Goal: Information Seeking & Learning: Learn about a topic

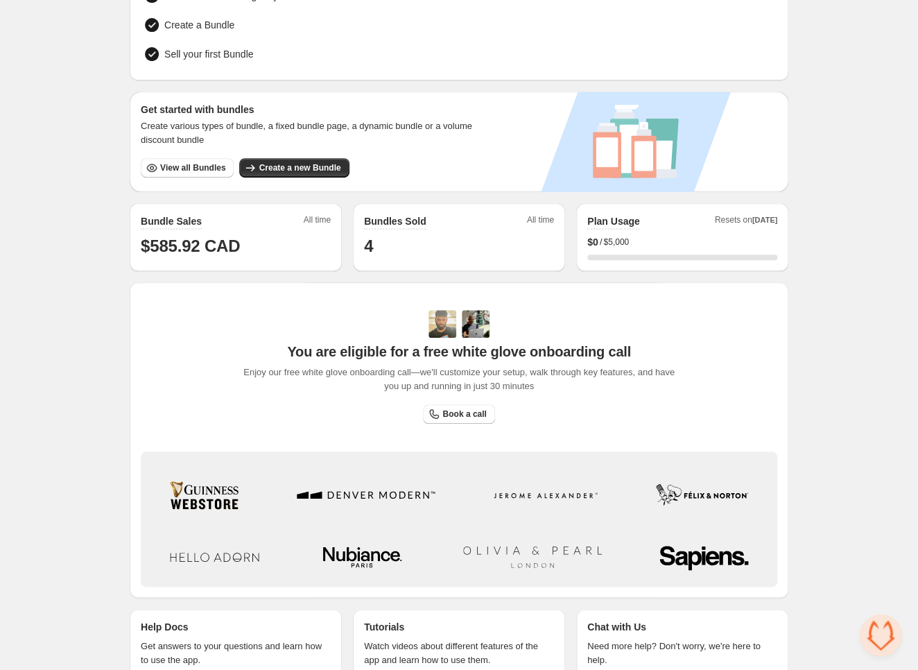
scroll to position [205, 0]
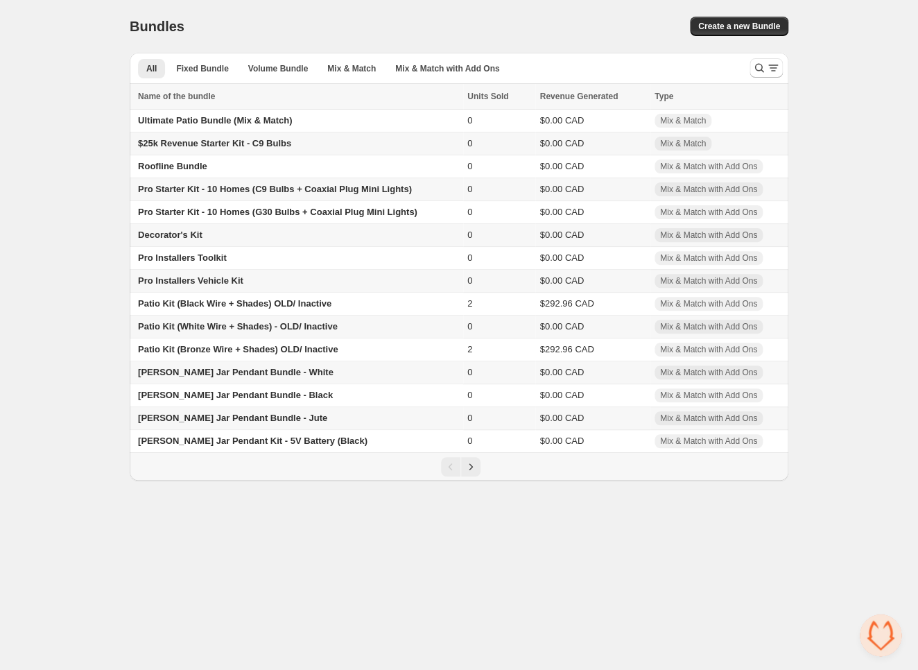
click at [200, 284] on span "Pro Installers Vehicle Kit" at bounding box center [190, 280] width 105 height 10
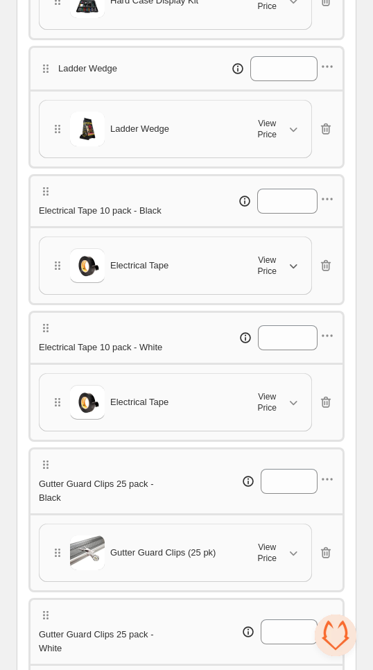
scroll to position [531, 0]
click at [281, 413] on span "View Price" at bounding box center [267, 401] width 39 height 22
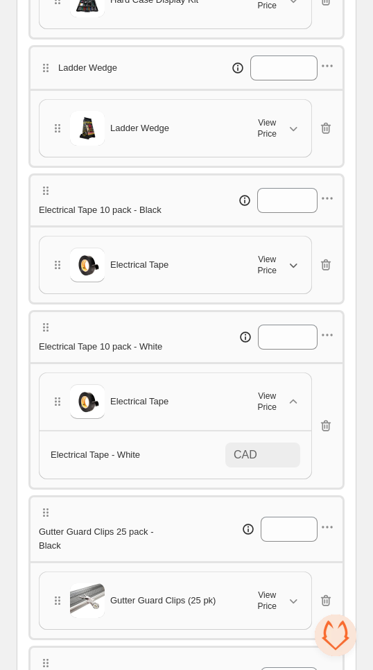
click at [278, 276] on span "View Price" at bounding box center [267, 265] width 39 height 22
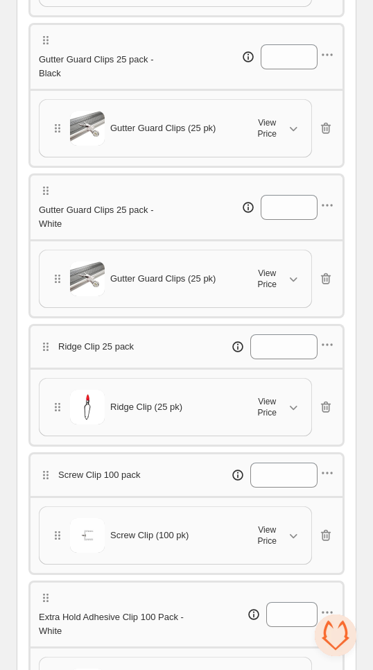
scroll to position [1054, 0]
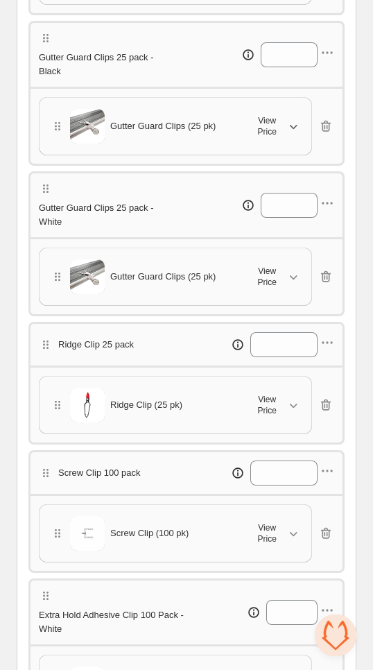
click at [277, 141] on button "View Price" at bounding box center [273, 126] width 69 height 31
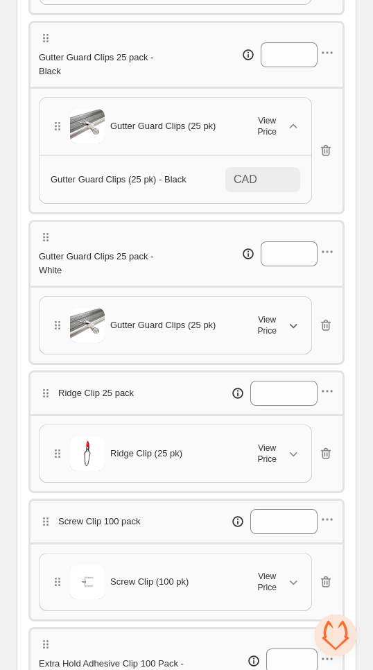
click at [263, 336] on span "View Price" at bounding box center [267, 325] width 39 height 22
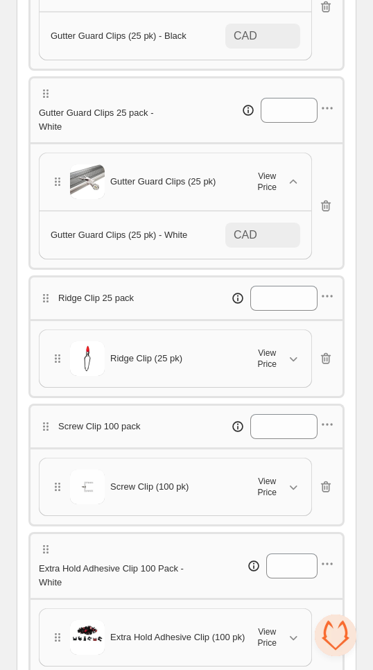
scroll to position [1215, 0]
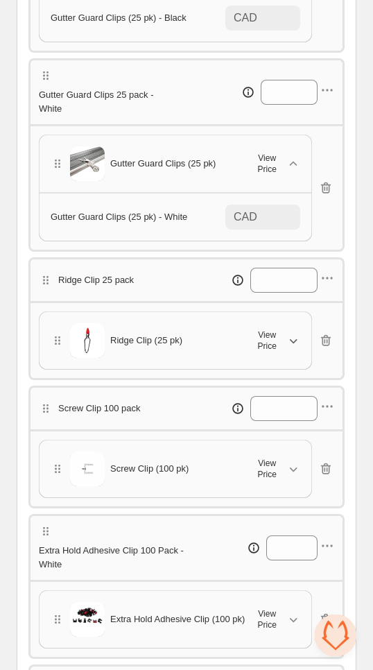
click at [259, 356] on button "View Price" at bounding box center [273, 340] width 69 height 31
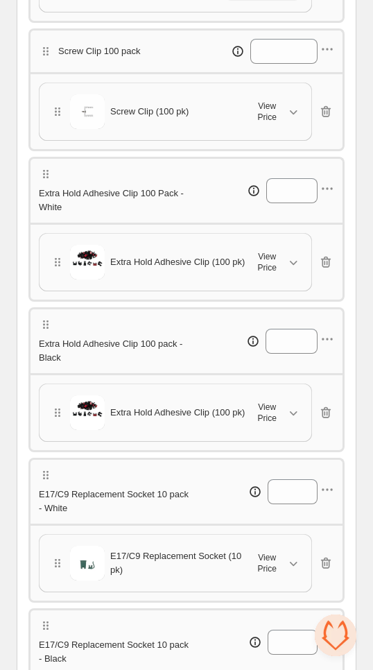
scroll to position [1644, 0]
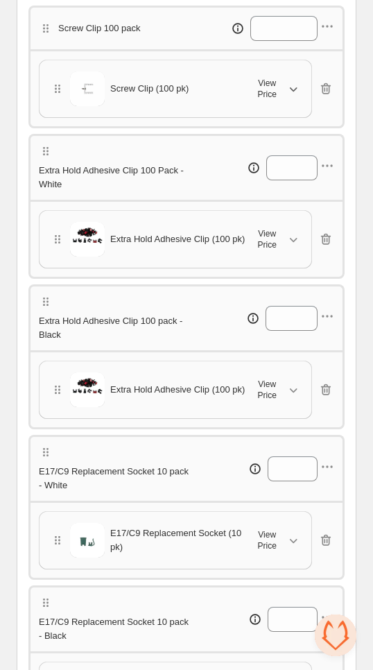
click at [288, 96] on icon "button" at bounding box center [293, 89] width 14 height 14
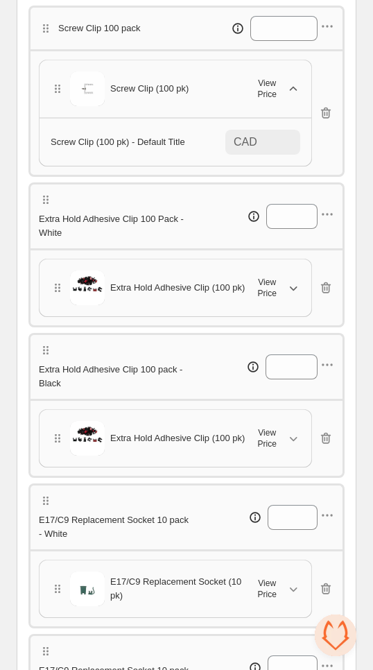
click at [268, 299] on span "View Price" at bounding box center [267, 288] width 39 height 22
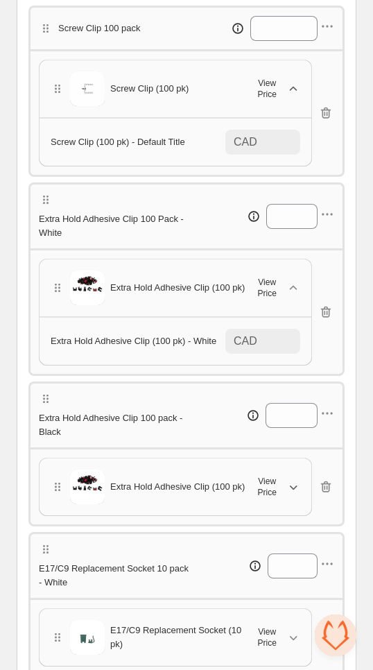
click at [286, 498] on span "View Price" at bounding box center [267, 487] width 39 height 22
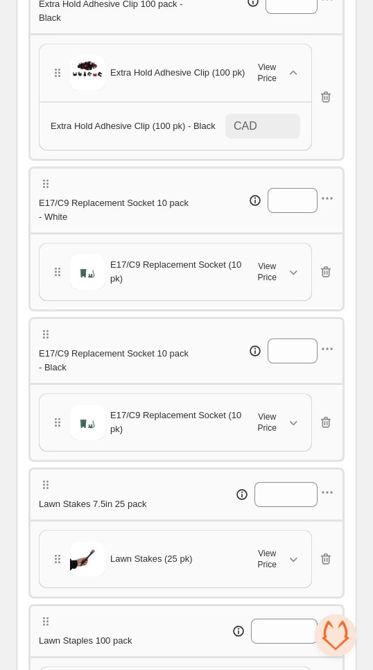
scroll to position [2093, 0]
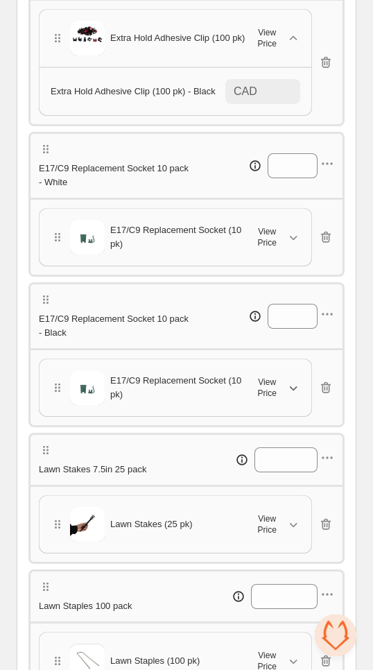
click at [244, 403] on button "View Price" at bounding box center [273, 387] width 69 height 31
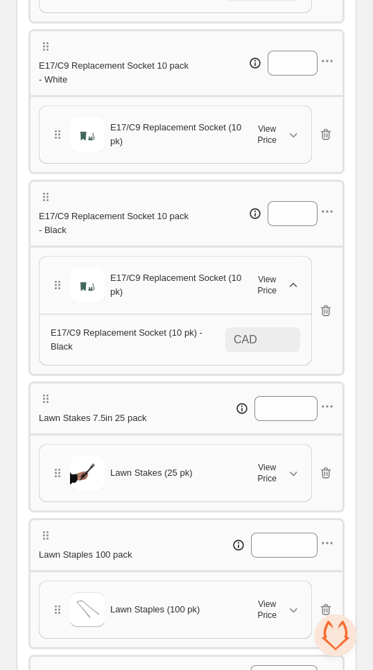
scroll to position [2219, 0]
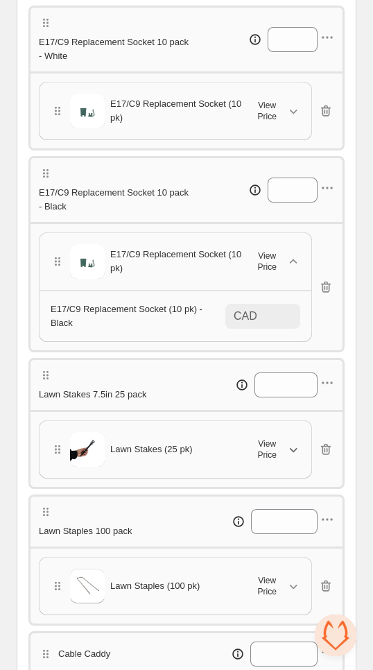
click at [264, 461] on span "View Price" at bounding box center [267, 449] width 39 height 22
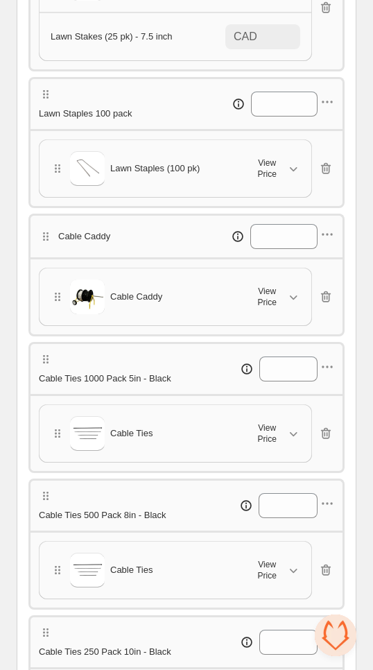
scroll to position [2693, 0]
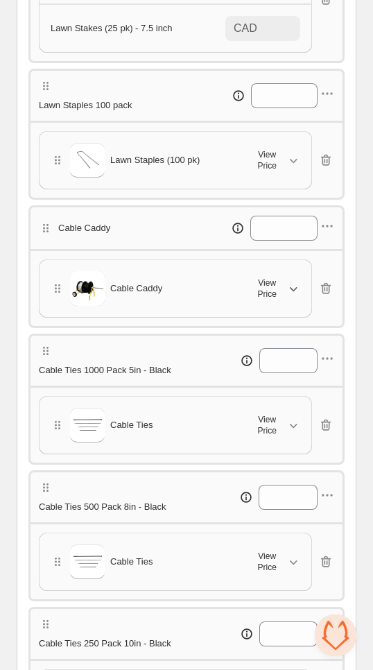
click at [282, 300] on span "View Price" at bounding box center [267, 288] width 39 height 22
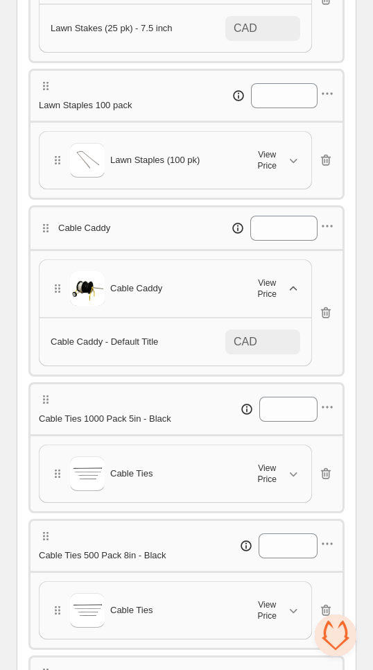
click at [282, 300] on span "View Price" at bounding box center [267, 288] width 39 height 22
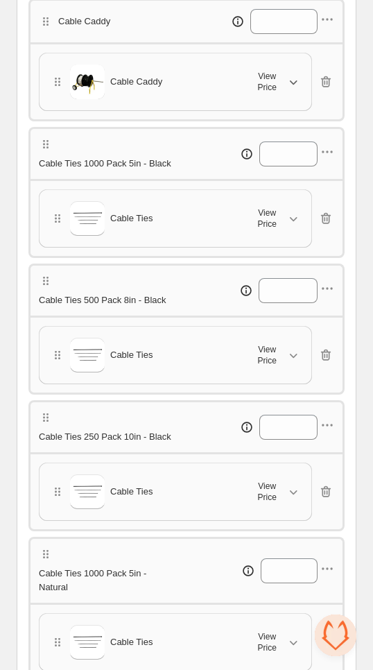
scroll to position [2934, 0]
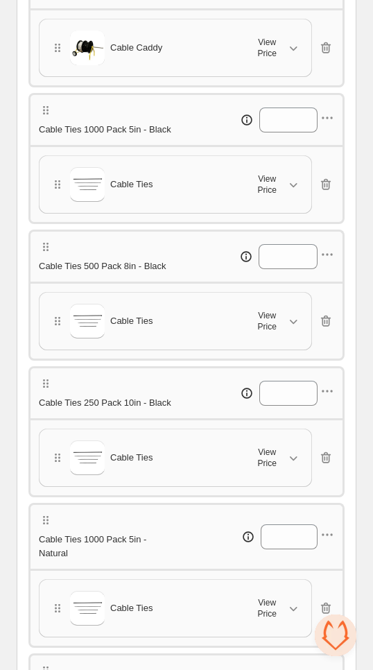
click at [267, 213] on div "Cable Ties View Price" at bounding box center [176, 184] width 272 height 57
click at [270, 196] on span "View Price" at bounding box center [267, 184] width 39 height 22
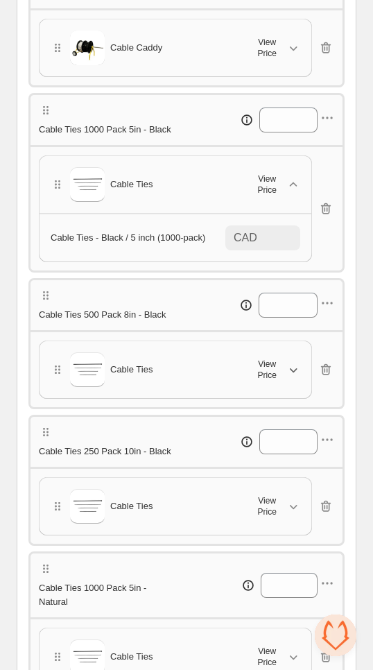
click at [275, 381] on span "View Price" at bounding box center [267, 370] width 39 height 22
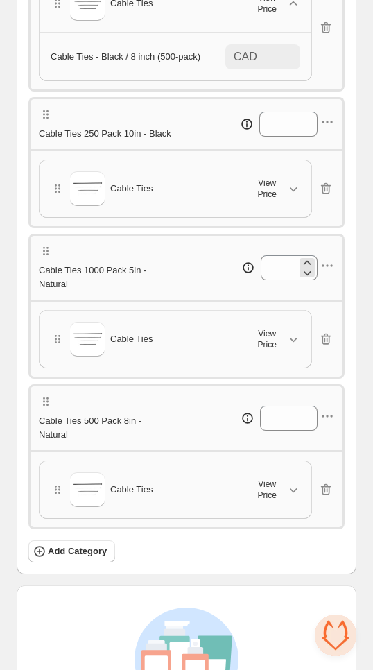
scroll to position [3303, 0]
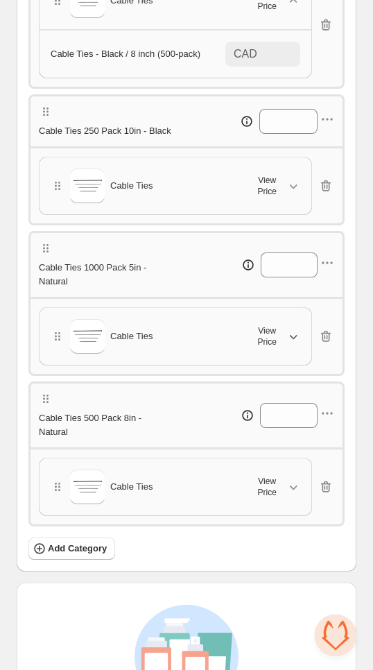
click at [282, 347] on span "View Price" at bounding box center [267, 336] width 39 height 22
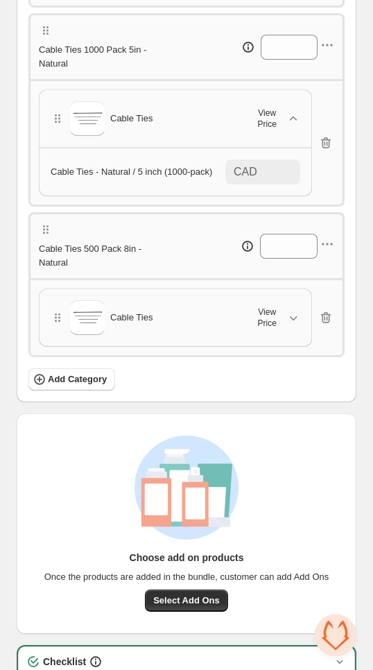
scroll to position [3524, 0]
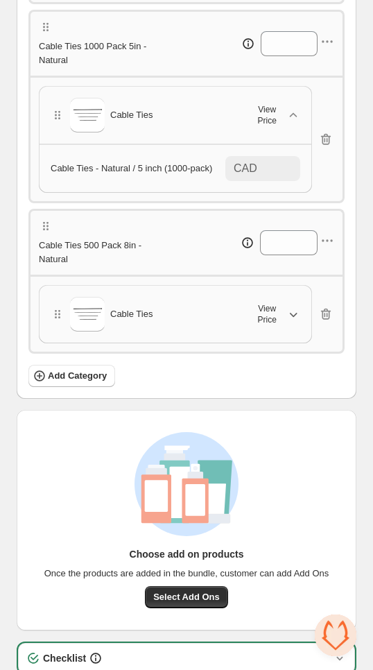
click at [272, 325] on span "View Price" at bounding box center [267, 314] width 39 height 22
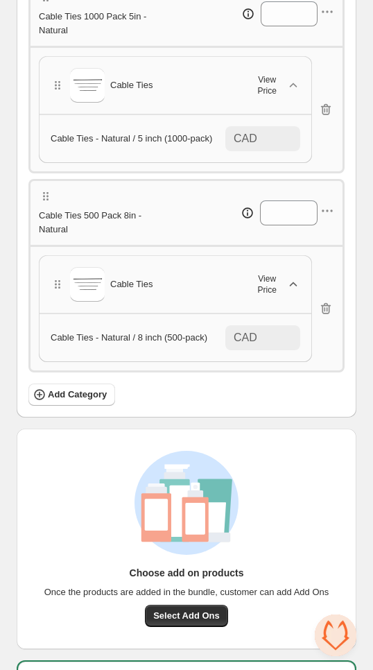
scroll to position [3557, 0]
